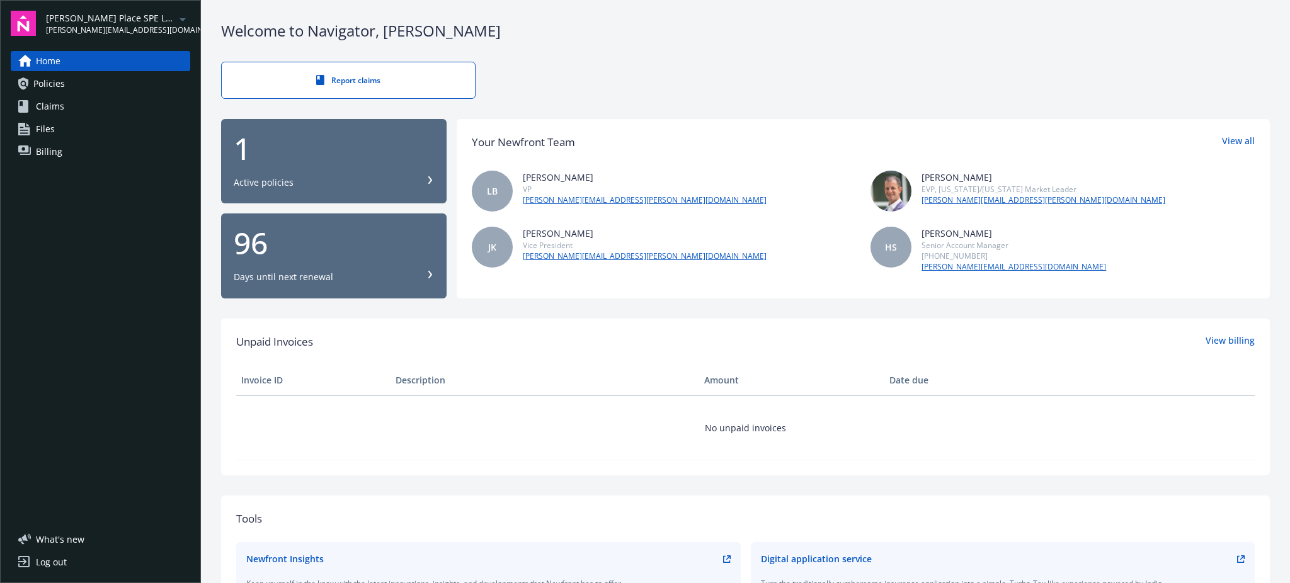
click at [158, 8] on div "James Place SPE LLC zach@fourmilecapital.com Home Policies Claims Files Billing…" at bounding box center [100, 291] width 201 height 583
click at [175, 21] on icon "arrowDropDown" at bounding box center [182, 19] width 15 height 15
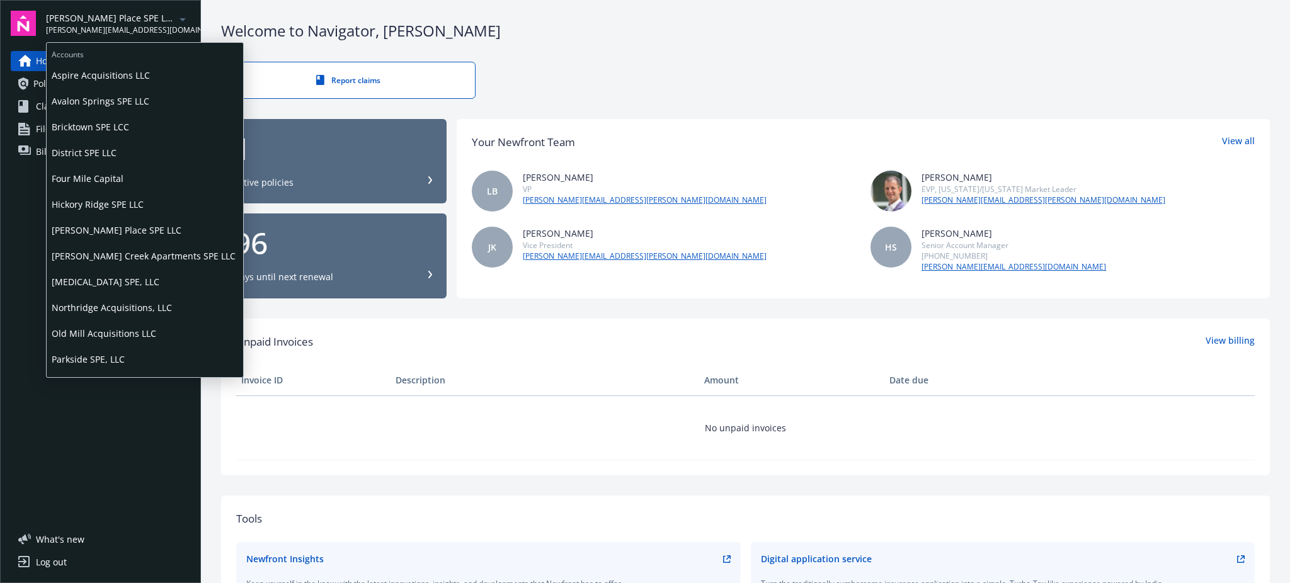
scroll to position [98, 0]
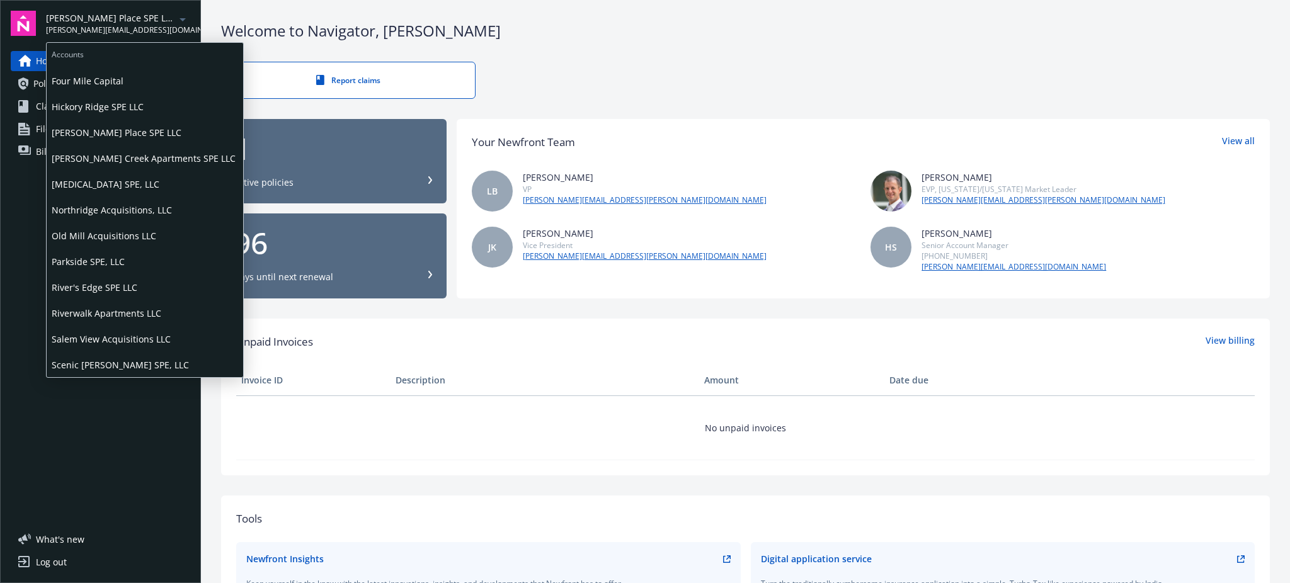
click at [121, 370] on span "Scenic [PERSON_NAME] SPE, LLC" at bounding box center [145, 365] width 186 height 26
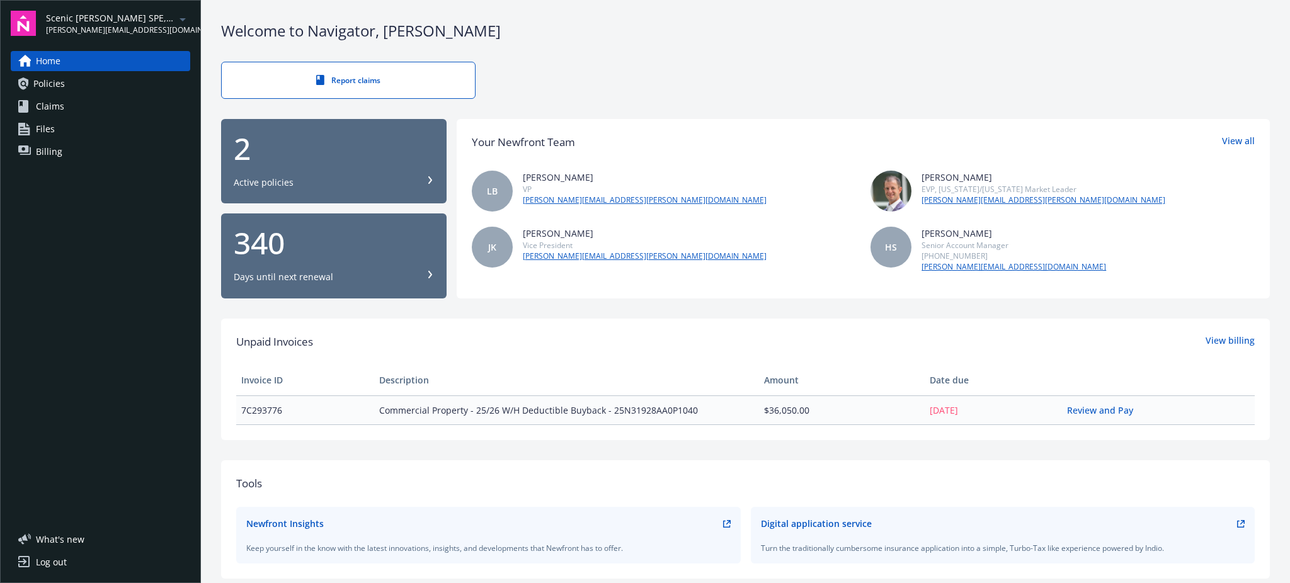
click at [320, 172] on div "2 Active policies" at bounding box center [334, 160] width 200 height 55
